Goal: Information Seeking & Learning: Learn about a topic

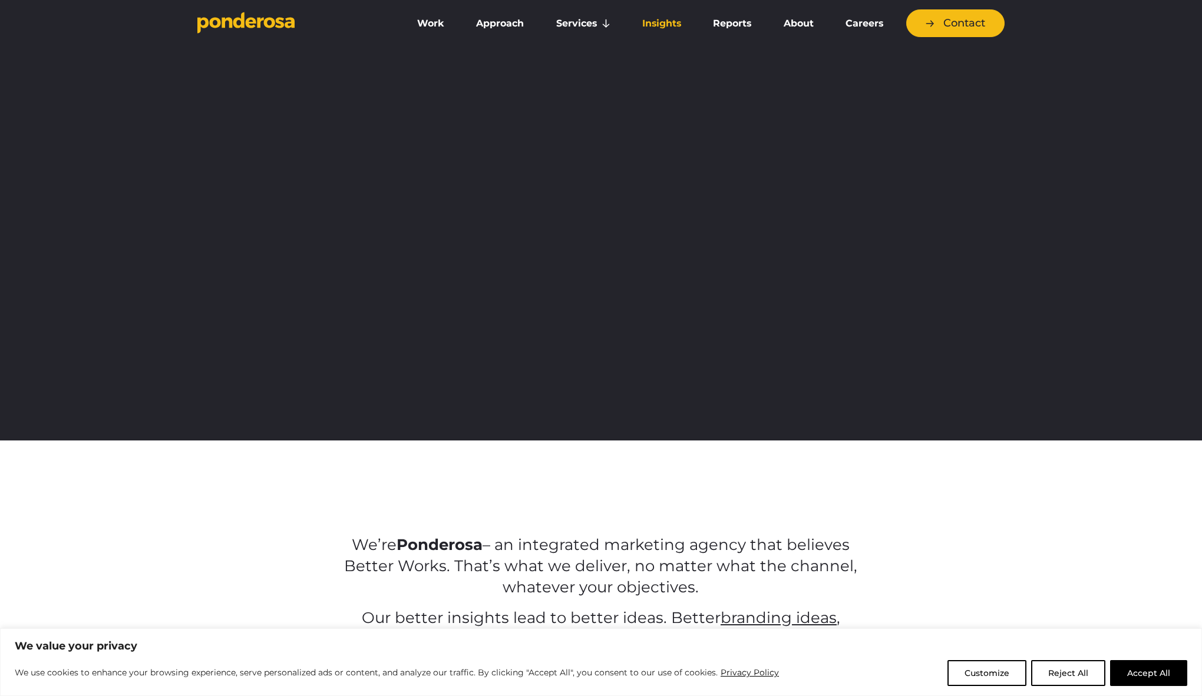
click at [680, 22] on link "Insights" at bounding box center [662, 23] width 66 height 25
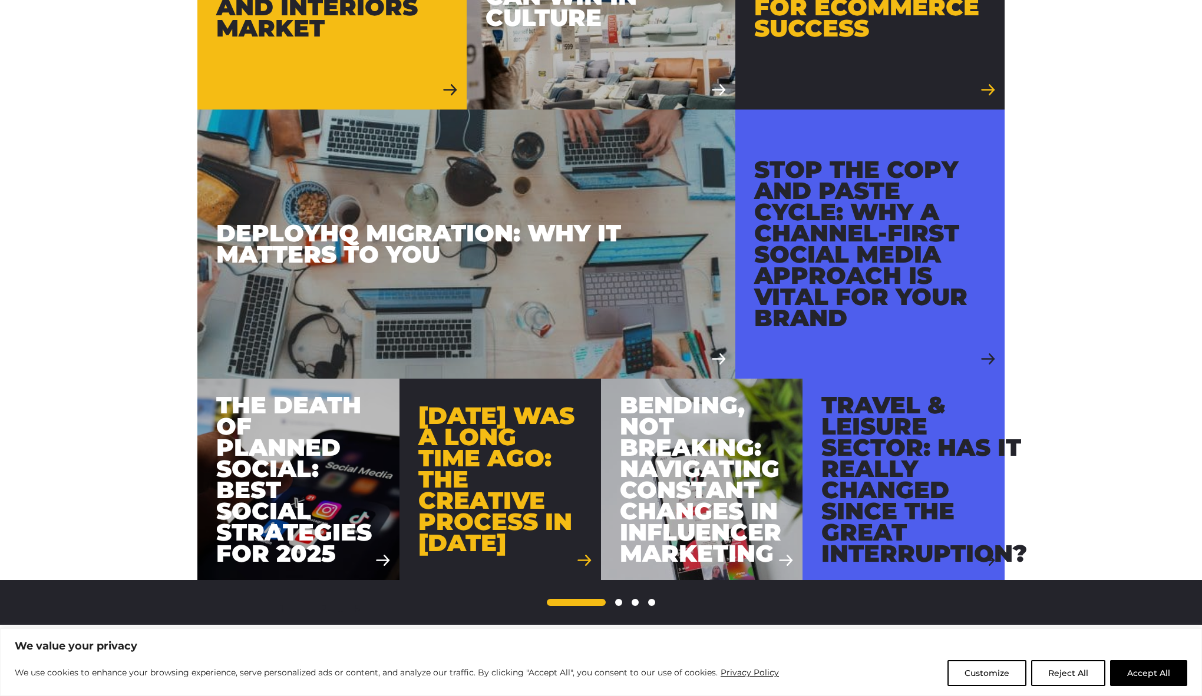
scroll to position [906, 0]
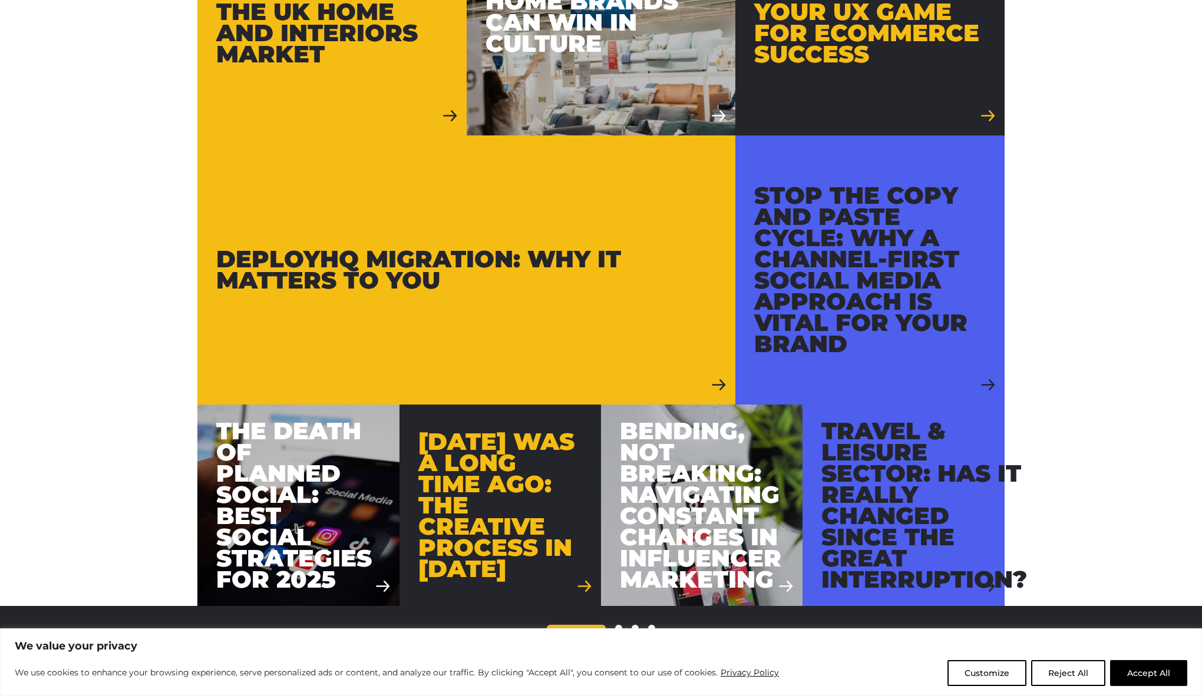
click at [348, 310] on div at bounding box center [466, 270] width 538 height 269
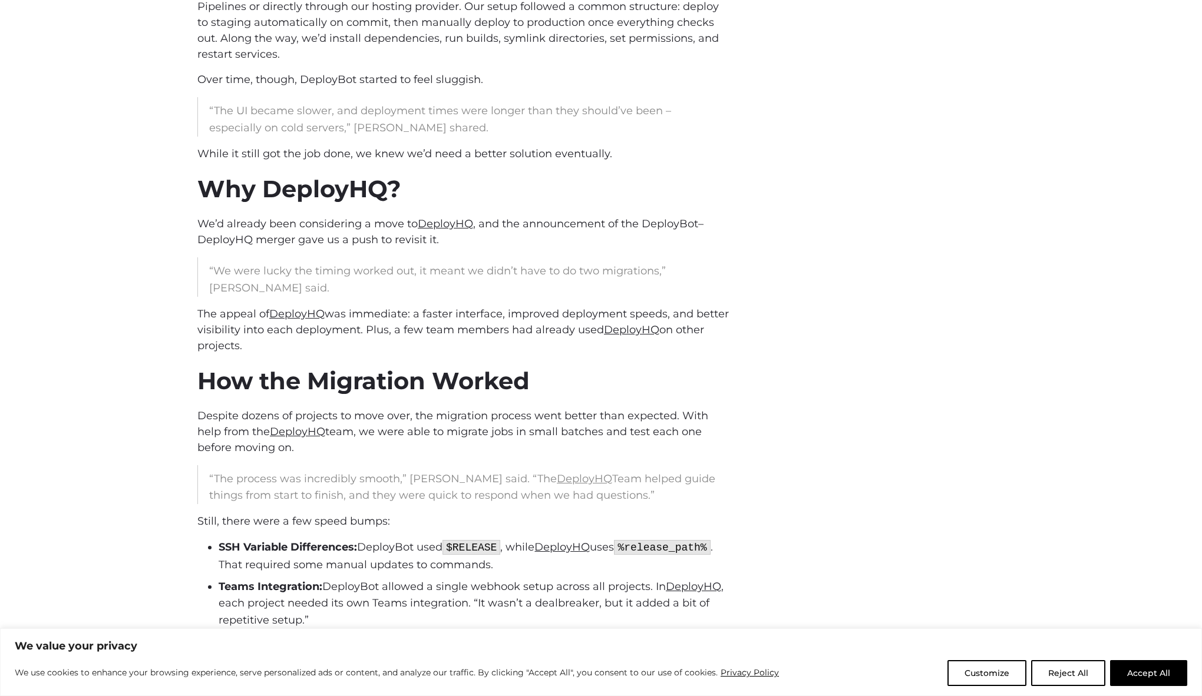
scroll to position [1043, 0]
